Goal: Task Accomplishment & Management: Complete application form

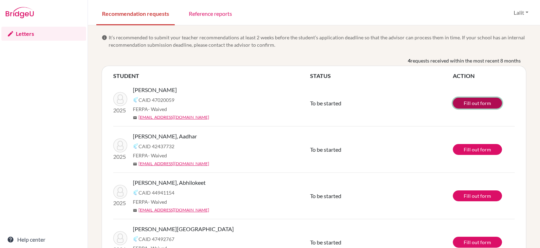
click at [465, 104] on link "Fill out form" at bounding box center [477, 103] width 49 height 11
drag, startPoint x: 157, startPoint y: 88, endPoint x: 179, endPoint y: 91, distance: 22.0
click at [179, 91] on div "[PERSON_NAME]" at bounding box center [224, 90] width 182 height 8
copy span "Shringar"
click at [238, 99] on div "CAID 47020059" at bounding box center [224, 100] width 182 height 8
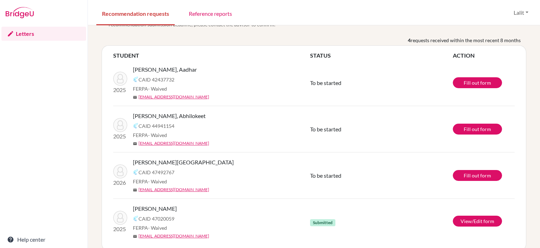
scroll to position [31, 0]
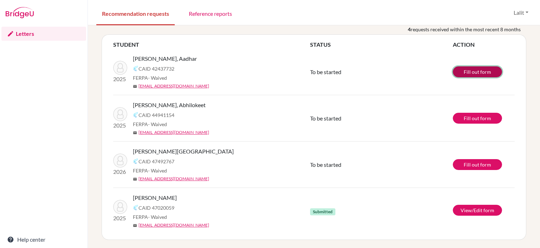
click at [457, 68] on link "Fill out form" at bounding box center [477, 71] width 49 height 11
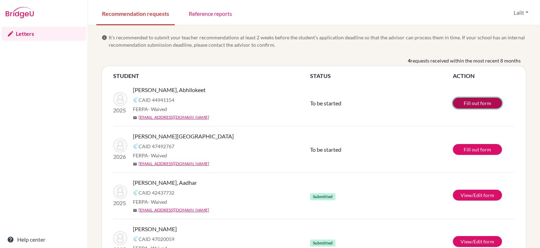
click at [469, 104] on link "Fill out form" at bounding box center [477, 103] width 49 height 11
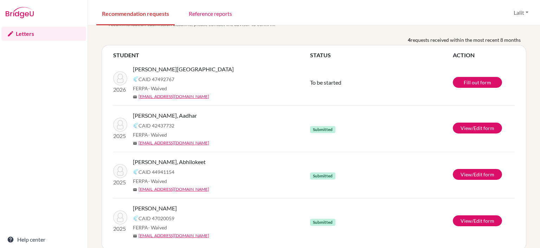
scroll to position [31, 0]
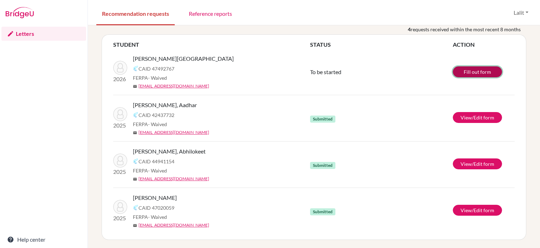
click at [460, 72] on link "Fill out form" at bounding box center [477, 71] width 49 height 11
